Goal: Check status: Check status

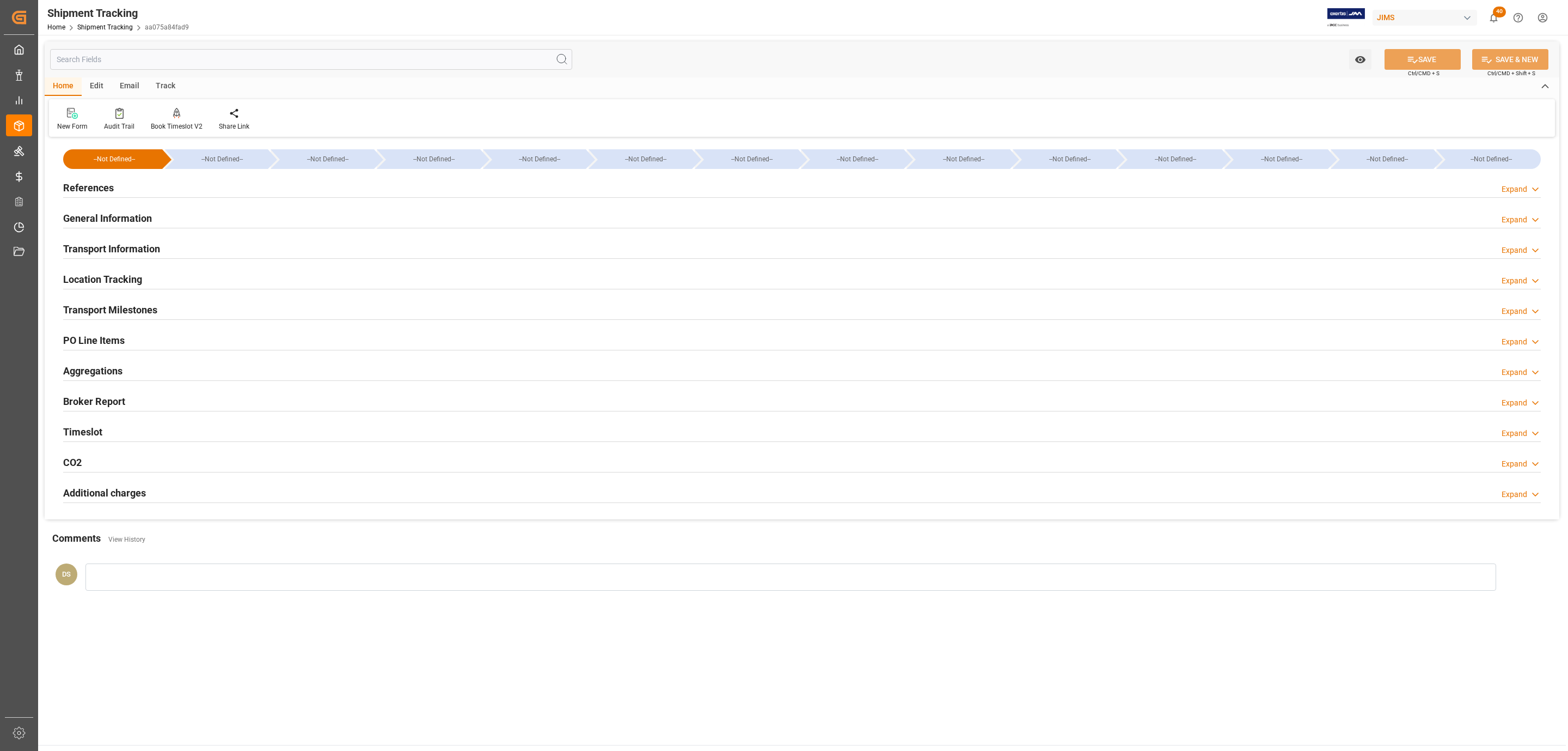
click at [140, 182] on div "References Expand" at bounding box center [801, 187] width 1477 height 21
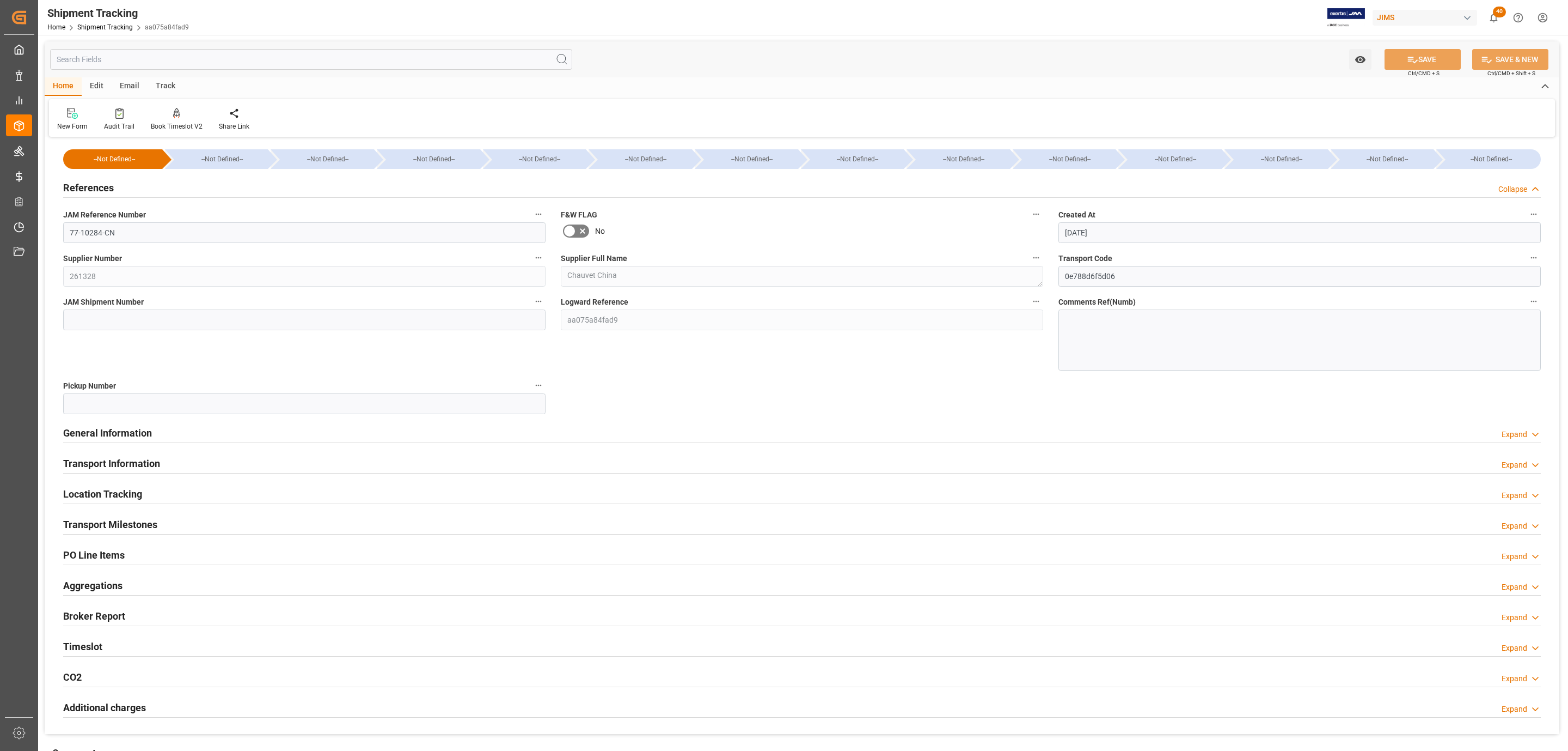
click at [148, 182] on label "JAM Shipment Number" at bounding box center [303, 301] width 482 height 15
click at [513, 182] on button "JAM Shipment Number" at bounding box center [538, 301] width 14 height 14
click at [139, 182] on div at bounding box center [784, 376] width 1568 height 751
click at [109, 182] on input at bounding box center [303, 320] width 482 height 21
paste input "72859"
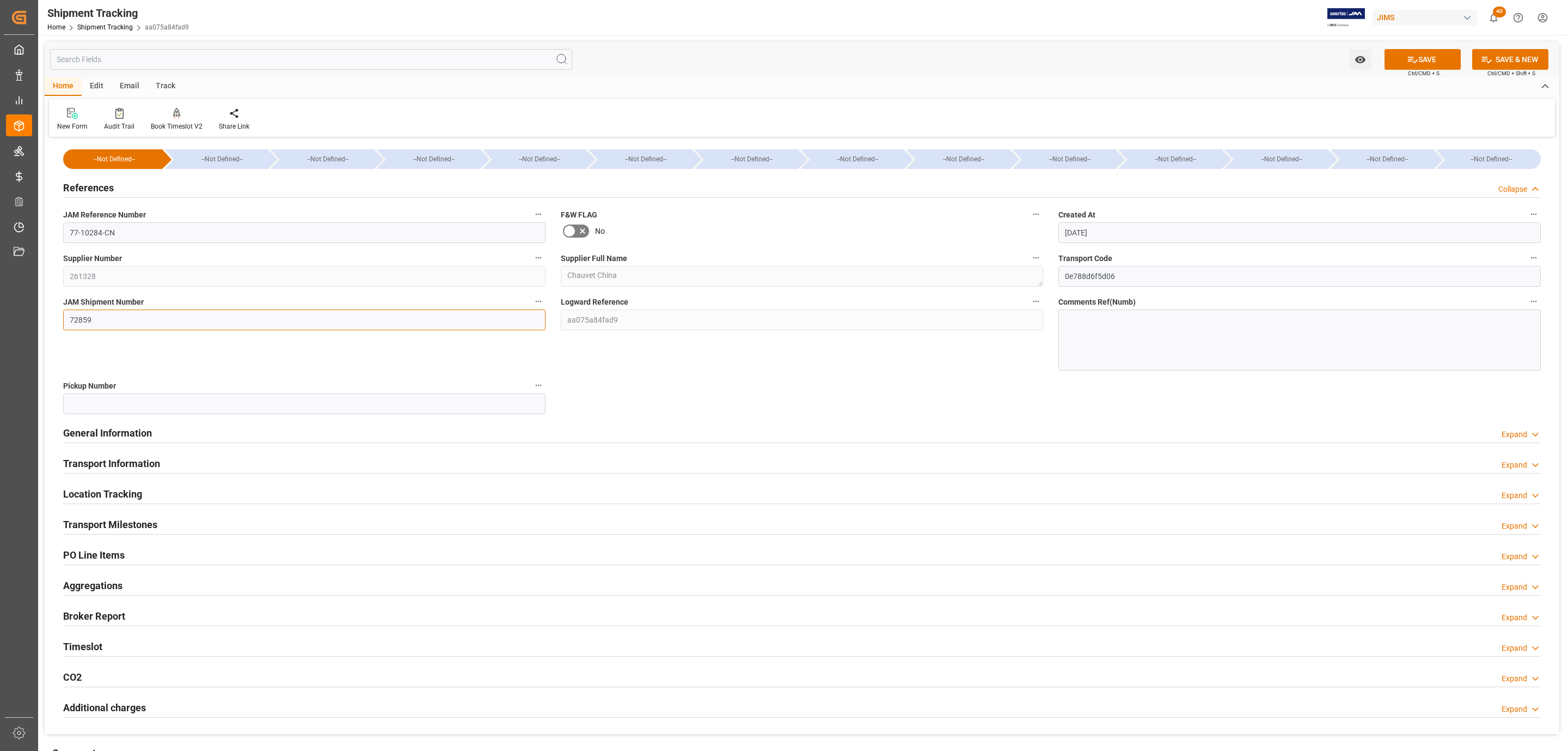
type input "72859"
click at [513, 47] on div "Watch Option SAVE Ctrl/CMD + S SAVE & NEW Ctrl/CMD + Shift + S" at bounding box center [801, 59] width 1514 height 36
click at [513, 53] on button "SAVE" at bounding box center [1422, 59] width 76 height 21
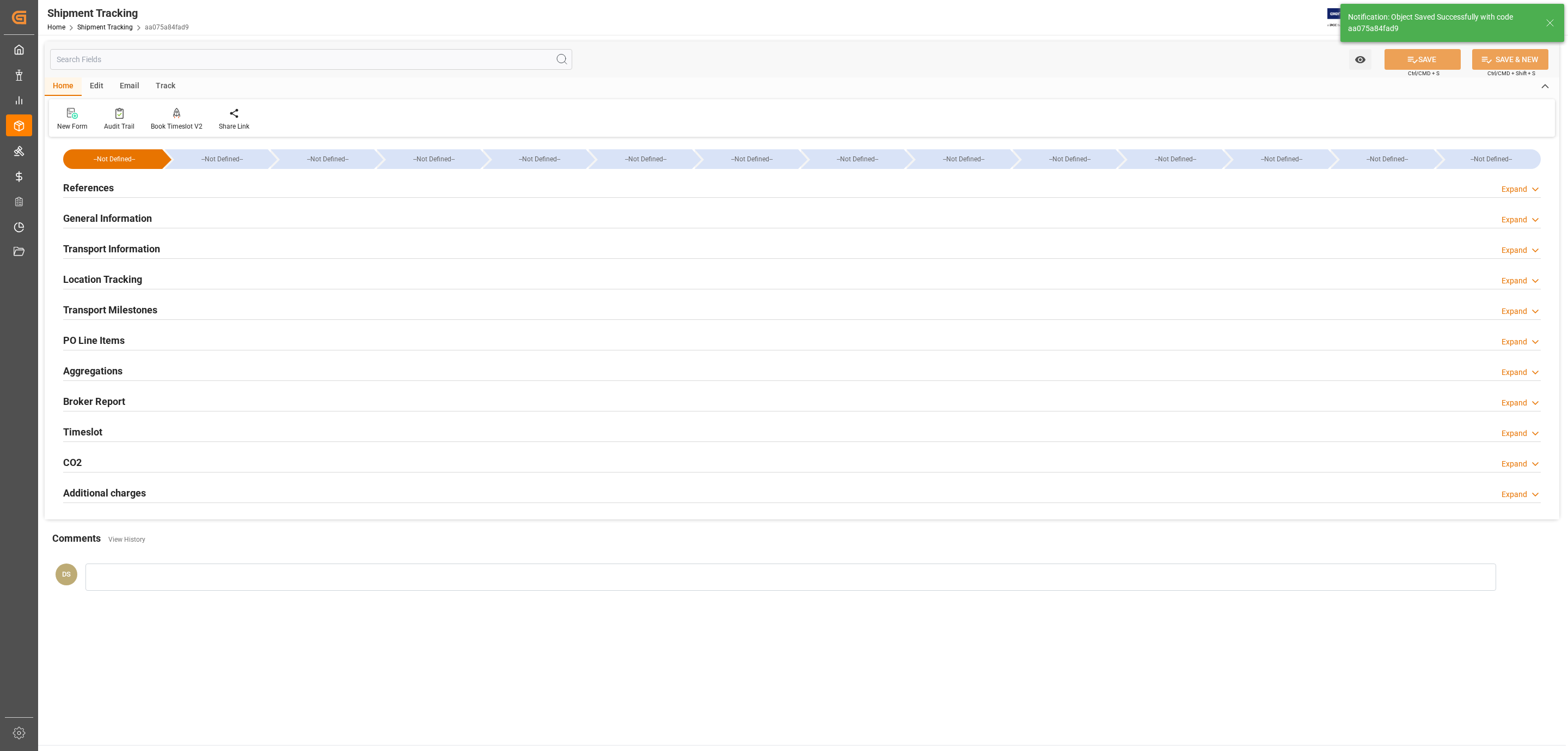
click at [123, 182] on div "Transport Milestones" at bounding box center [110, 309] width 94 height 21
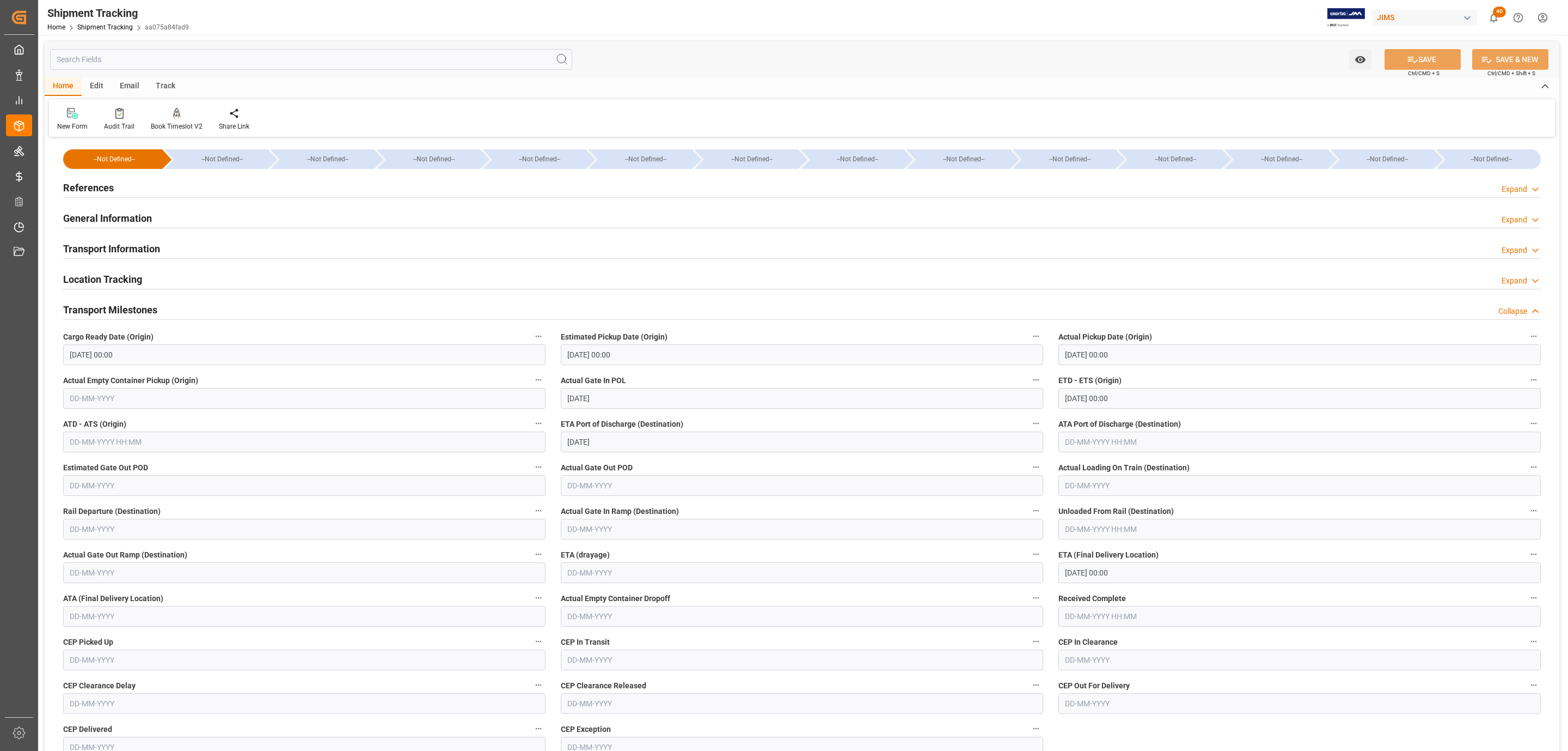
click at [110, 182] on div "Transport Information Expand" at bounding box center [801, 249] width 1492 height 31
click at [110, 182] on h2 "Transport Information" at bounding box center [111, 249] width 97 height 15
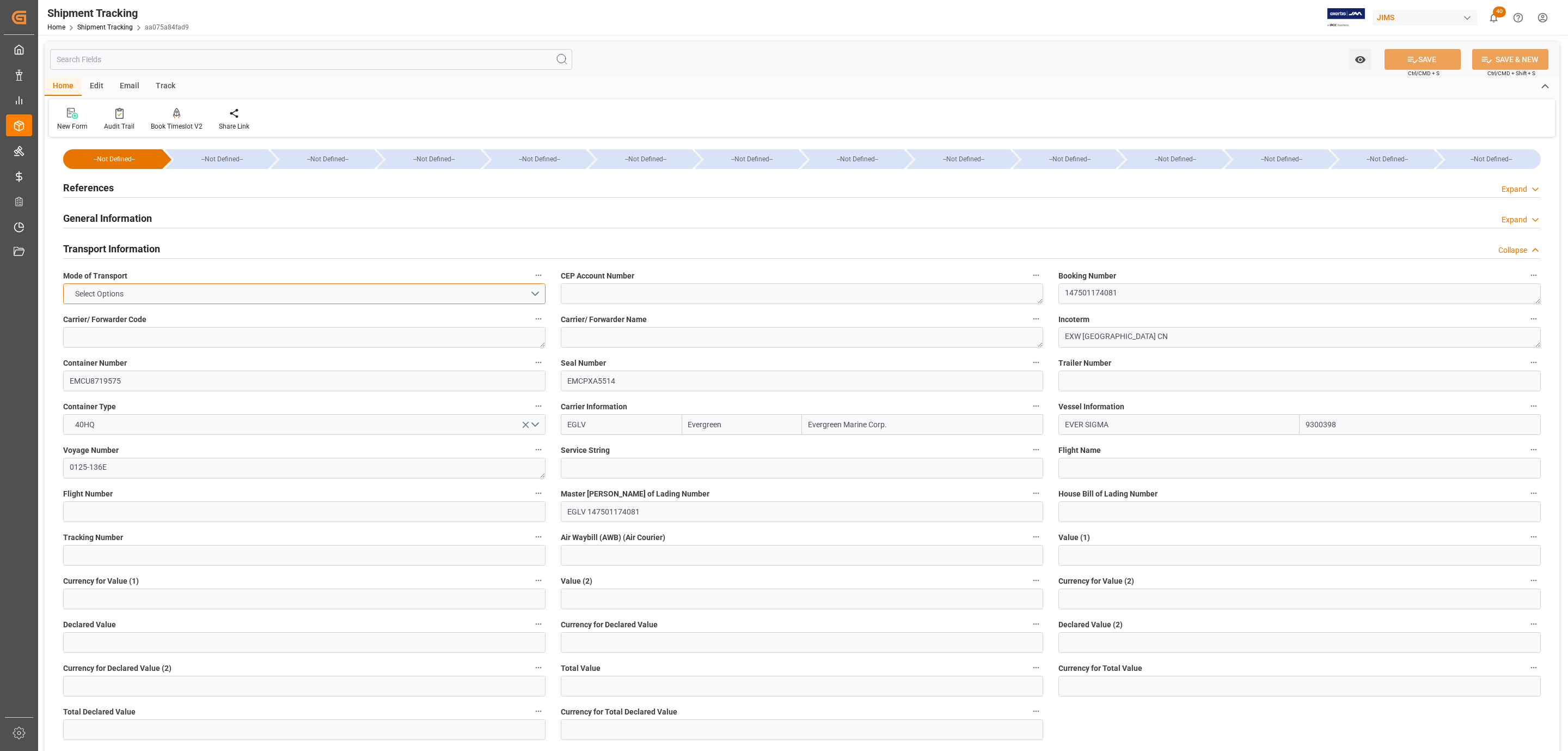
click at [513, 182] on button "Select Options" at bounding box center [303, 294] width 482 height 21
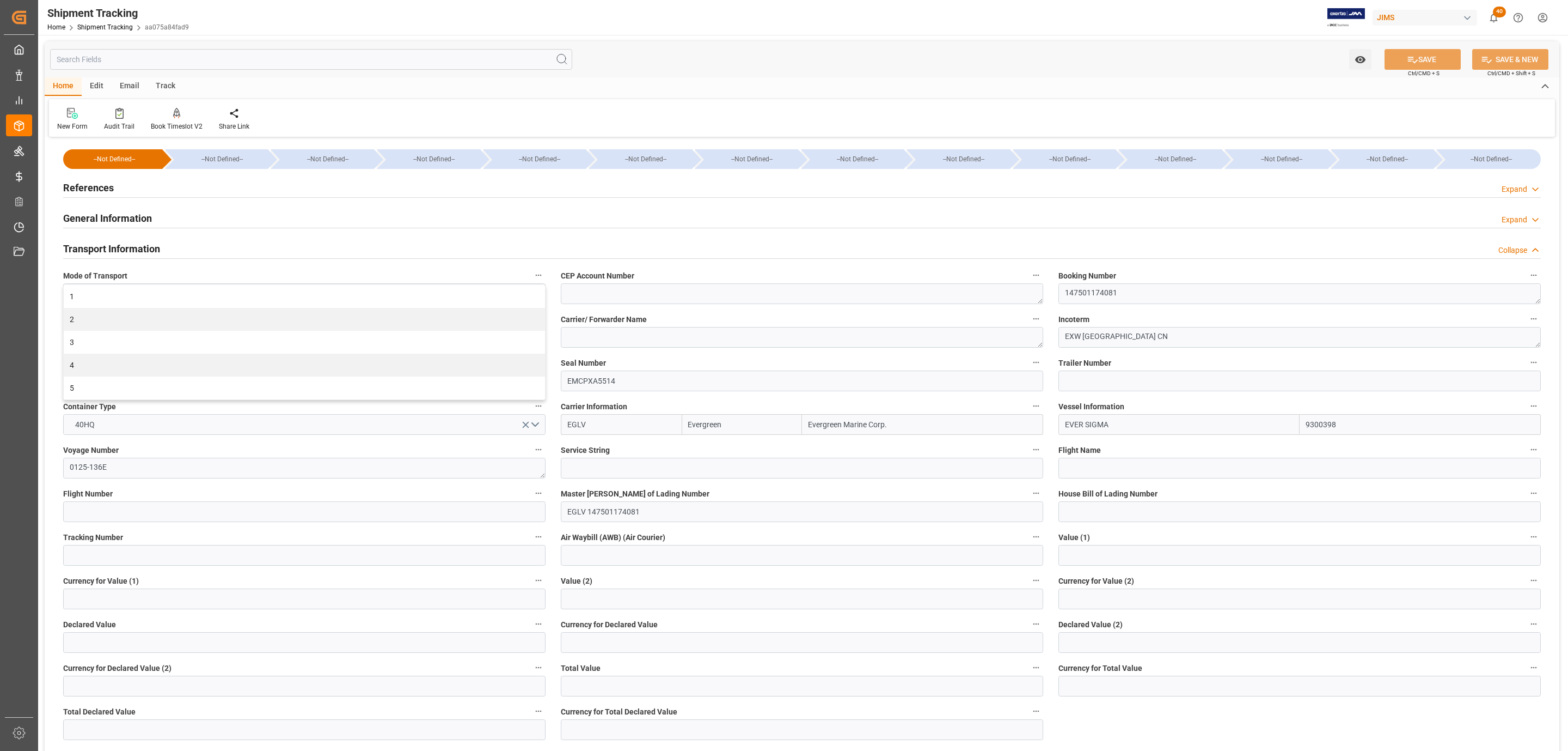
click at [131, 182] on div "References Expand" at bounding box center [801, 187] width 1477 height 21
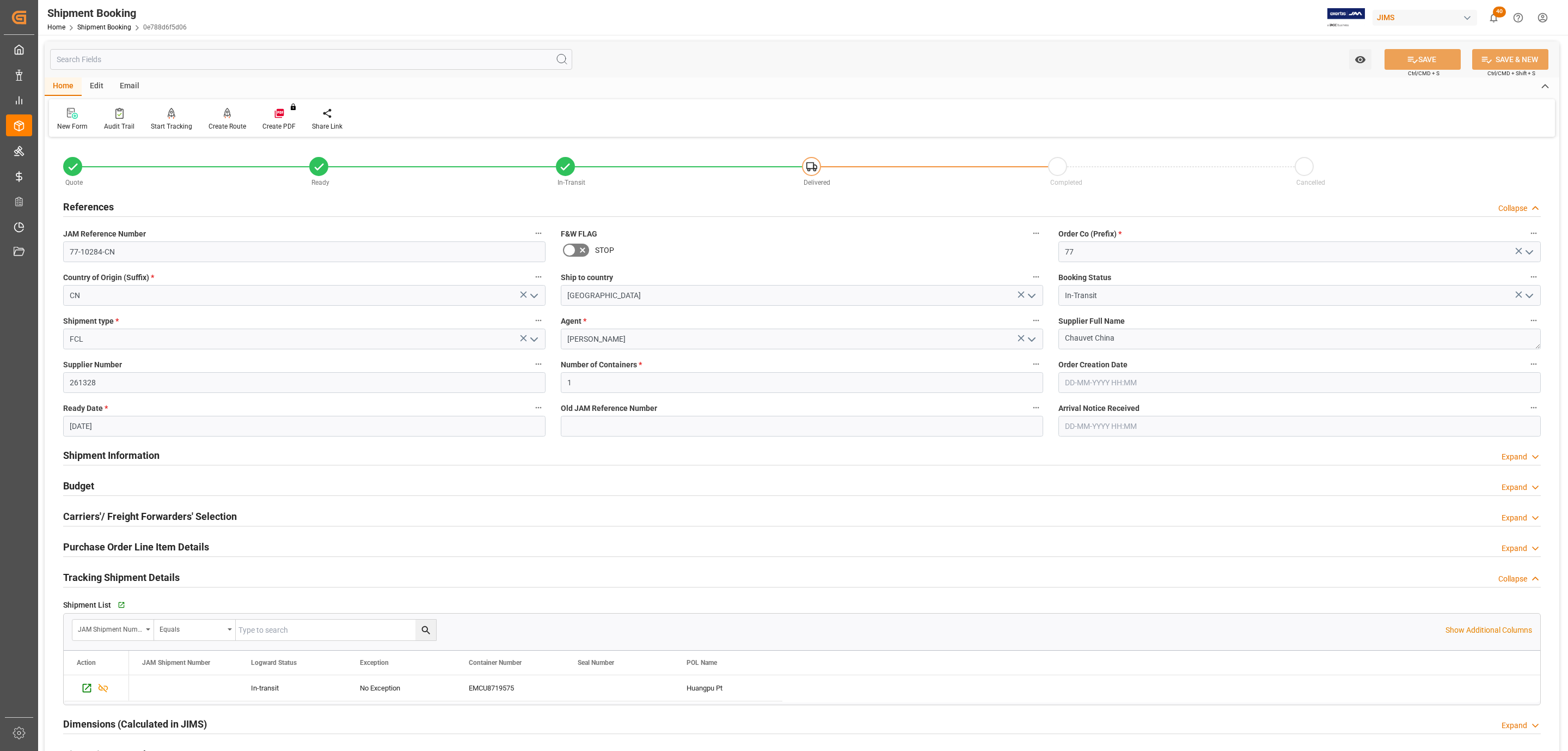
scroll to position [82, 0]
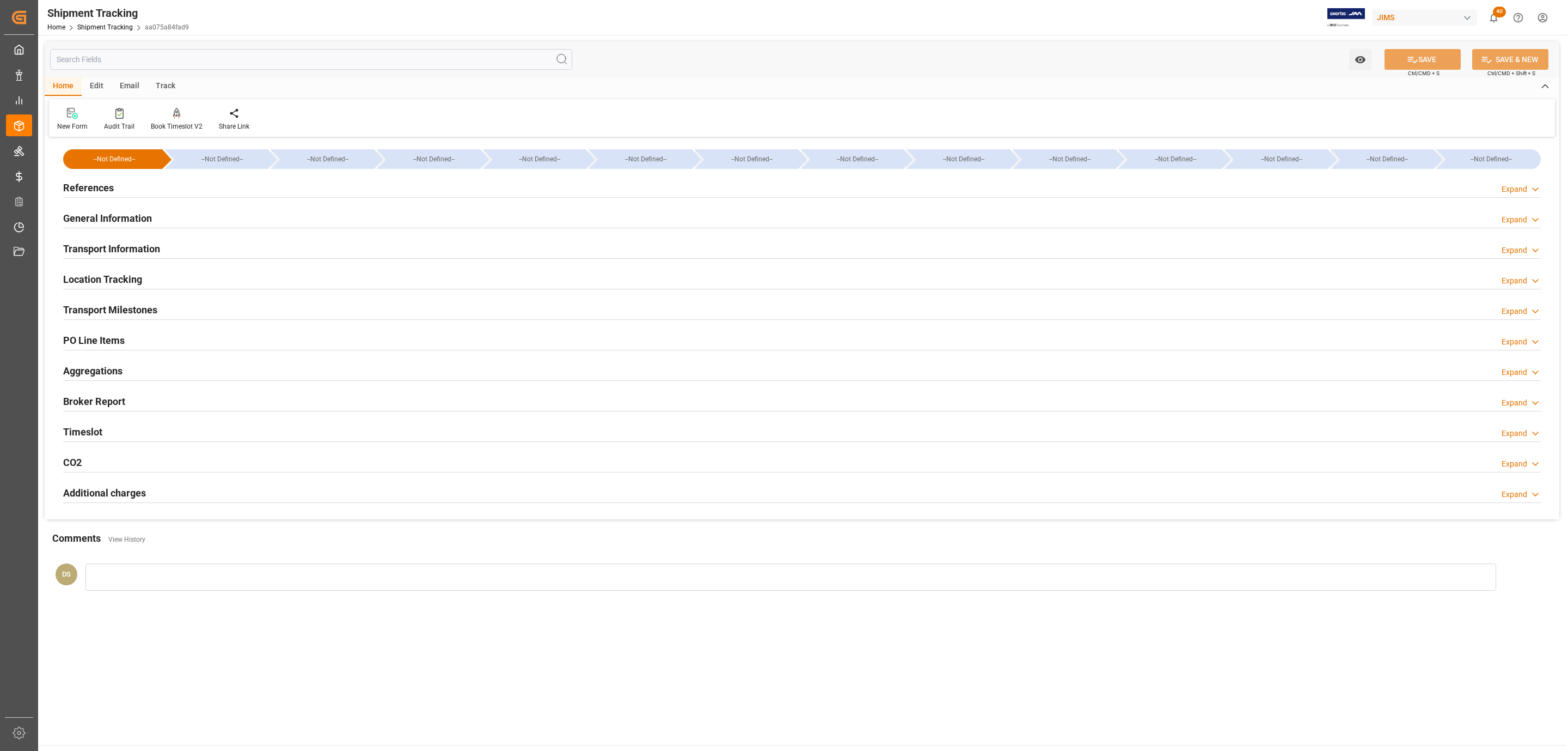
click at [106, 197] on div at bounding box center [801, 197] width 1477 height 1
click at [109, 182] on h2 "References" at bounding box center [88, 188] width 51 height 15
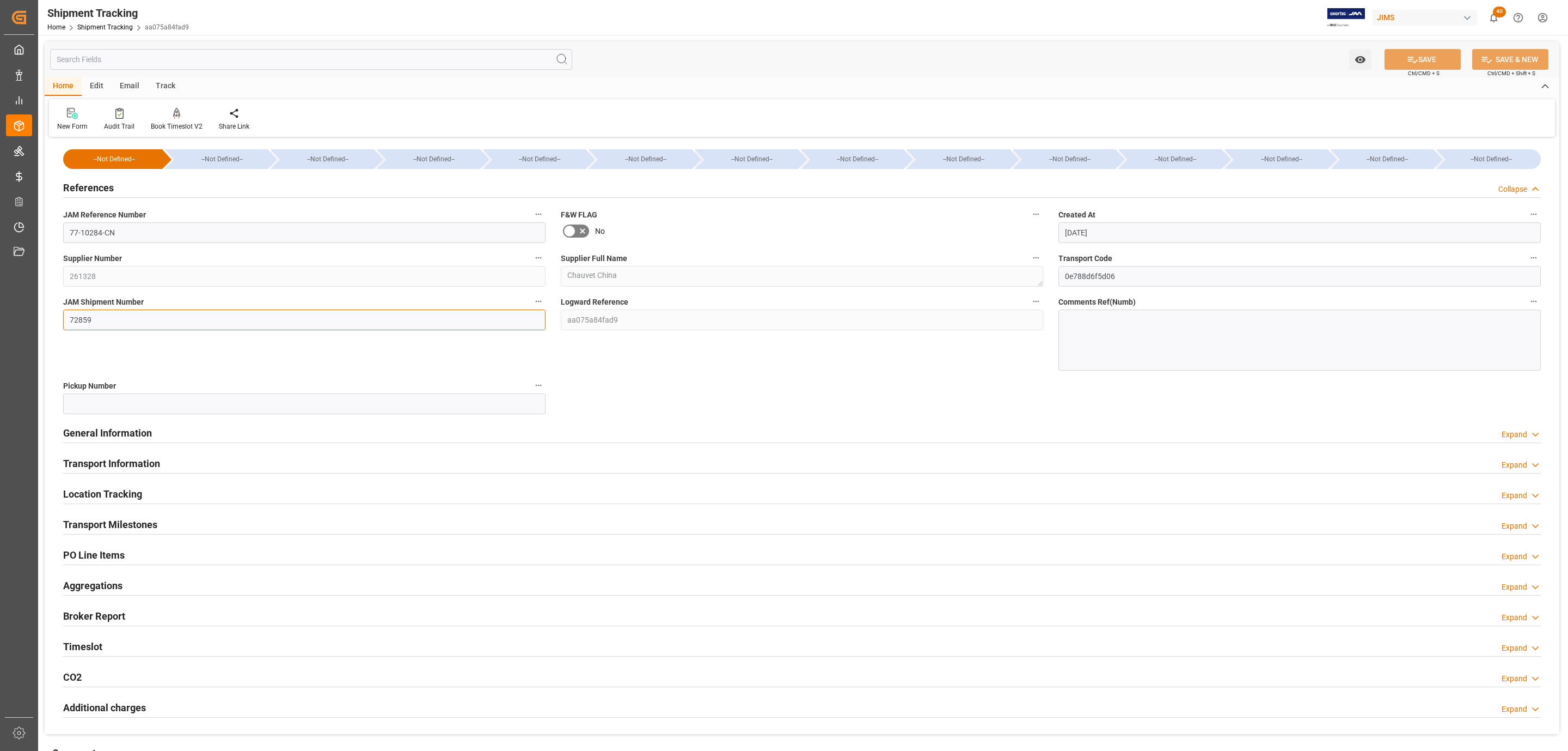
drag, startPoint x: 106, startPoint y: 319, endPoint x: 49, endPoint y: 326, distance: 57.4
click at [49, 326] on div "--Not Defined-- --Not Defined-- --Not Defined-- --Not Defined-- --Not Defined--…" at bounding box center [801, 436] width 1514 height 593
click at [1423, 56] on button "SAVE" at bounding box center [1422, 59] width 76 height 21
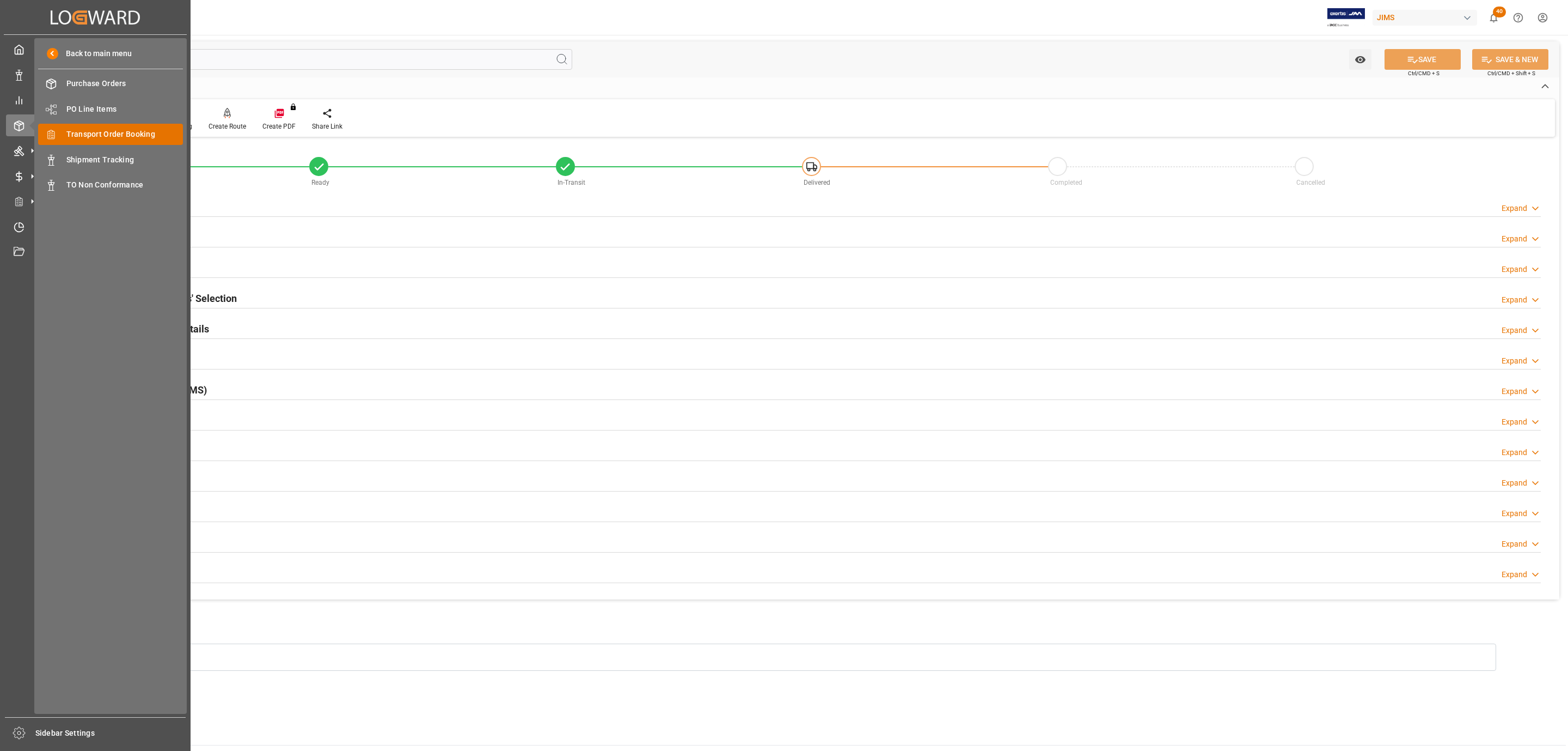
click at [140, 134] on span "Transport Order Booking" at bounding box center [125, 134] width 117 height 11
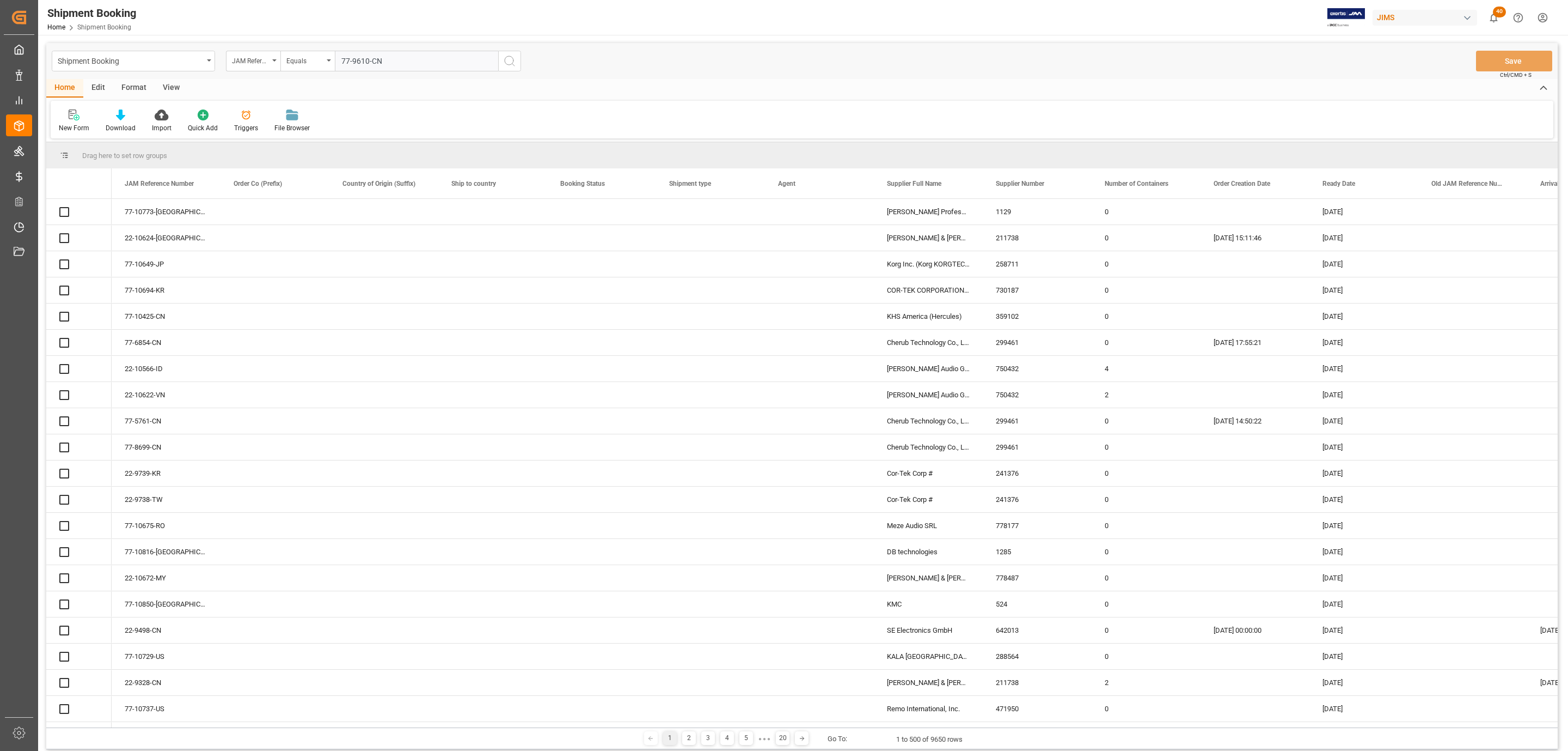
type input "77-9610-CN"
click at [511, 59] on icon "search button" at bounding box center [509, 61] width 13 height 13
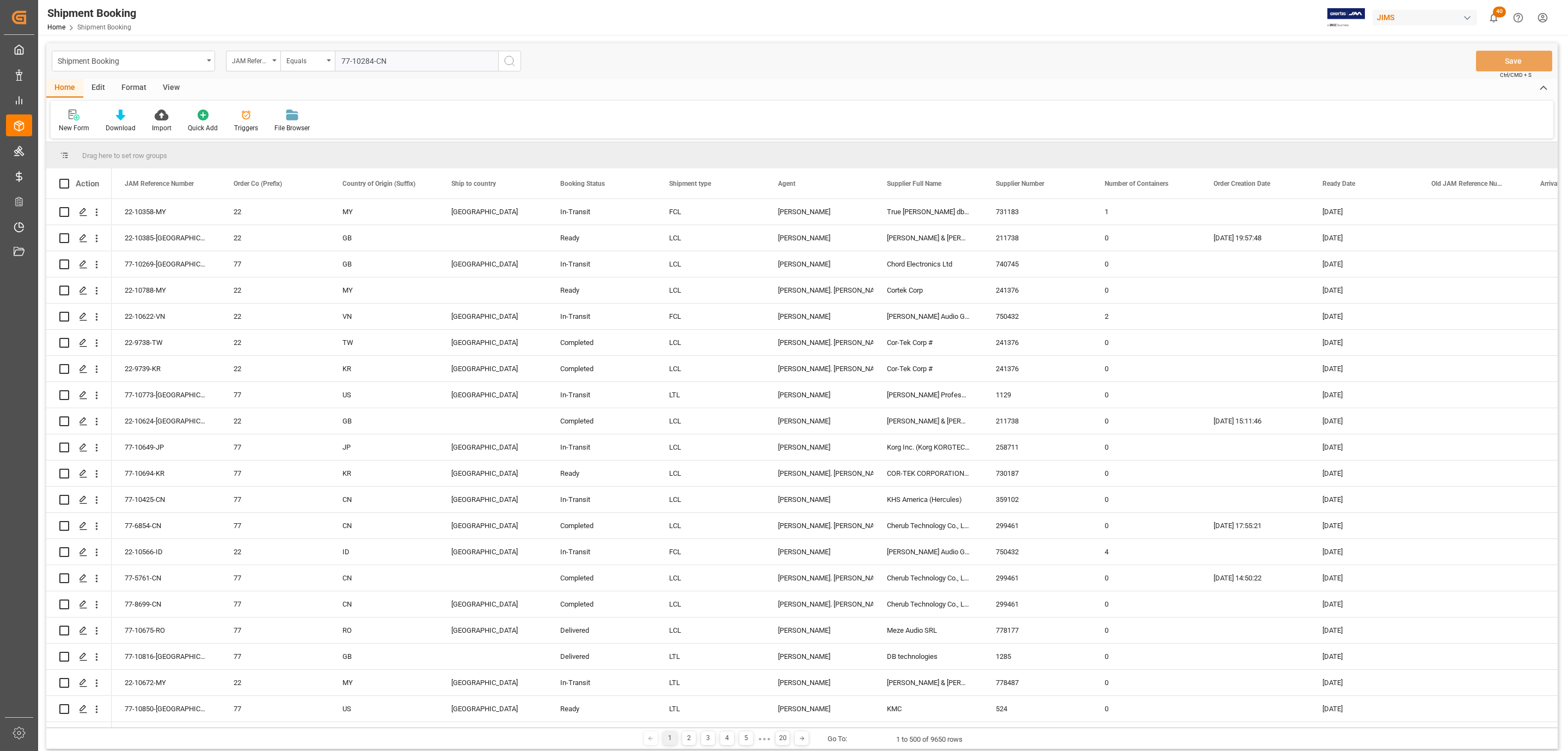
type input "77-10284-CN"
click at [515, 61] on icon "search button" at bounding box center [509, 61] width 13 height 13
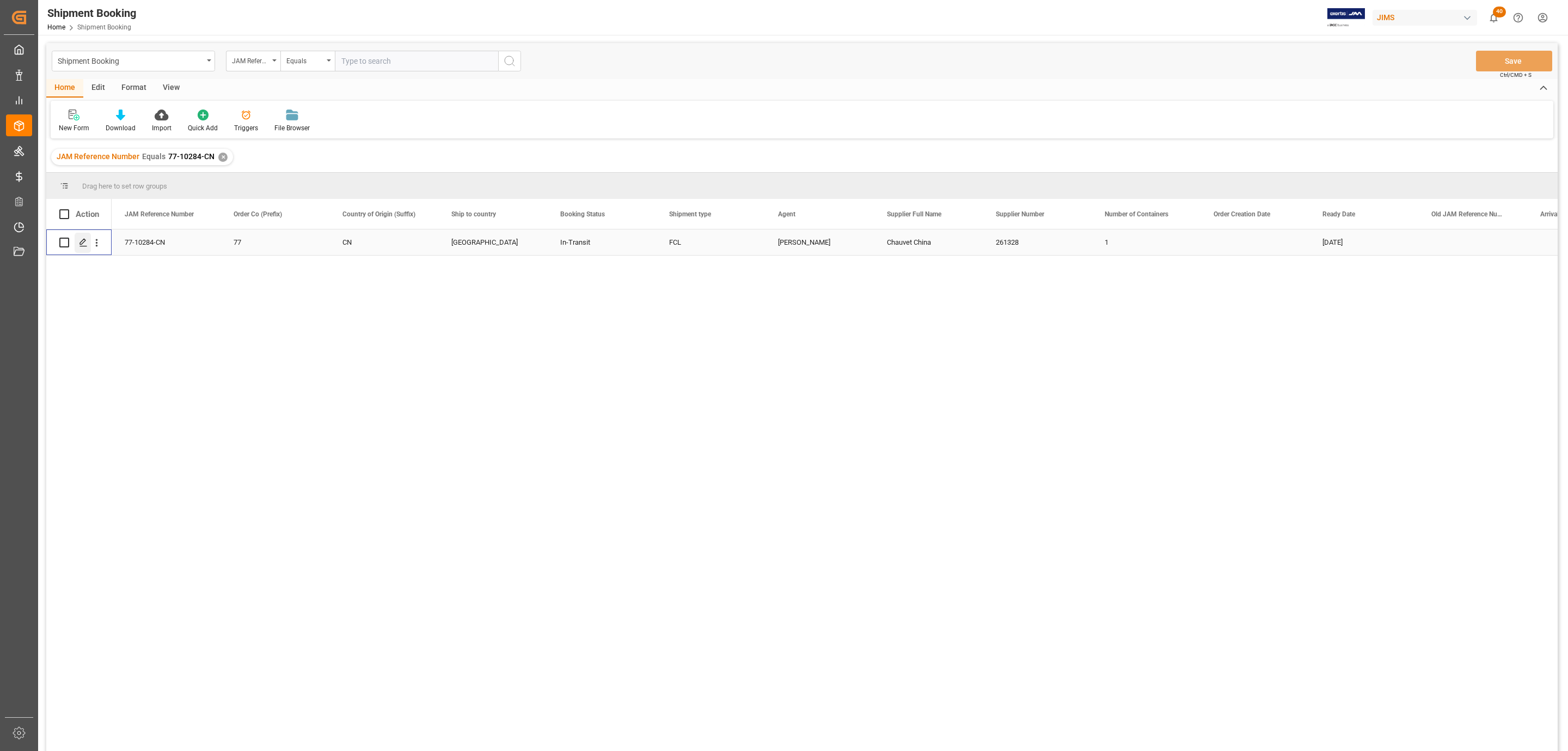
click at [84, 249] on div "Press SPACE to select this row." at bounding box center [83, 243] width 16 height 20
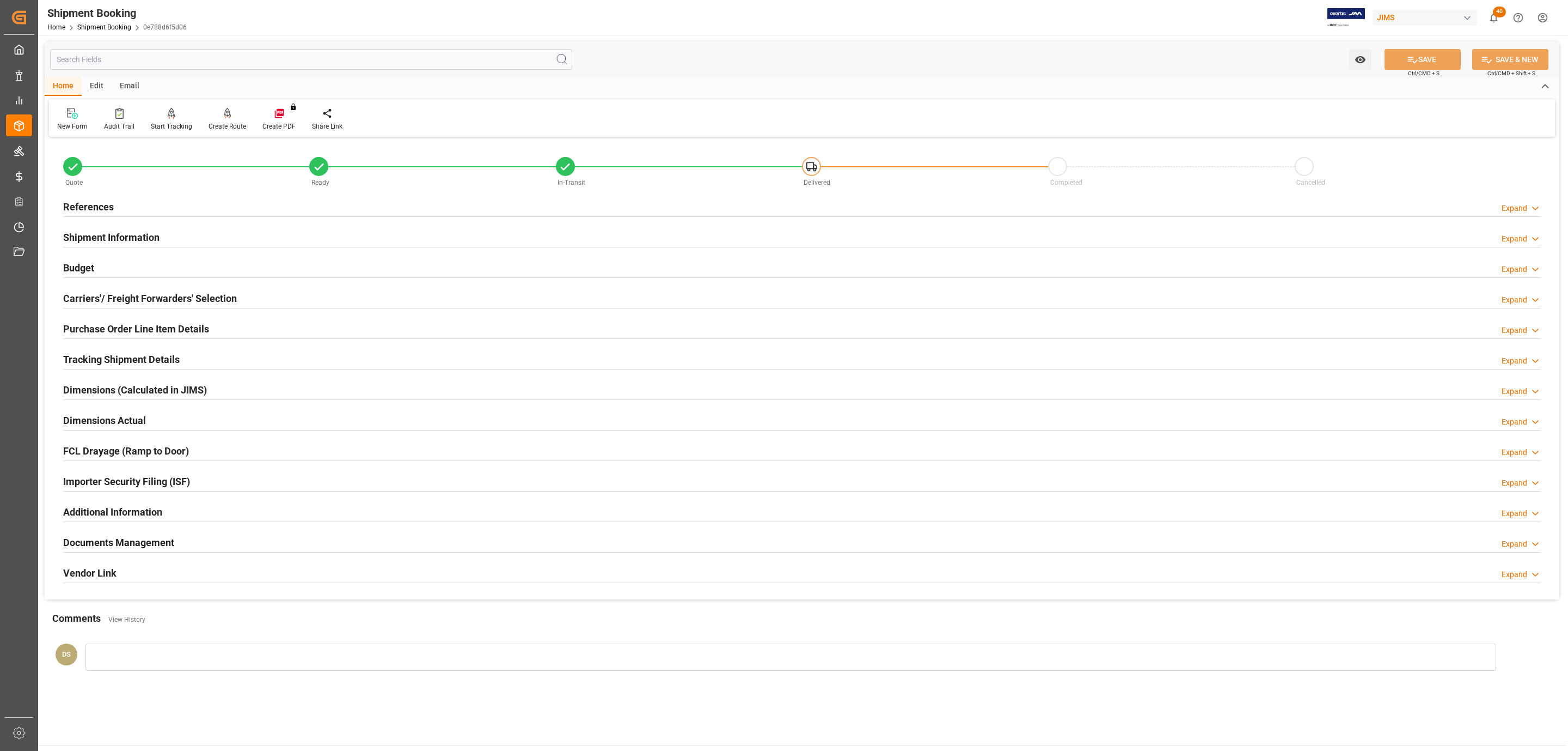
click at [97, 351] on div "Tracking Shipment Details" at bounding box center [121, 358] width 117 height 21
